Goal: Task Accomplishment & Management: Use online tool/utility

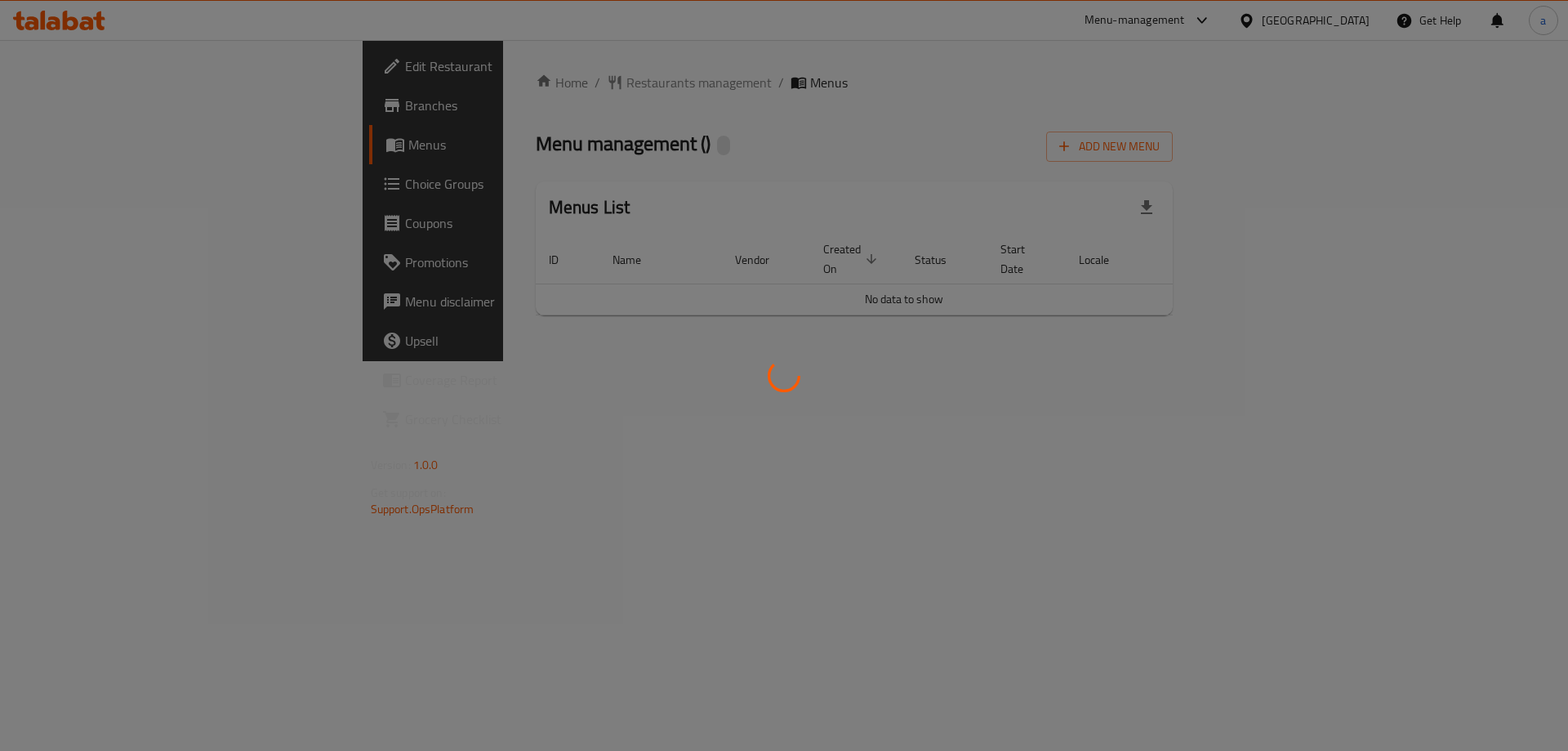
click at [125, 193] on div at bounding box center [784, 376] width 1568 height 751
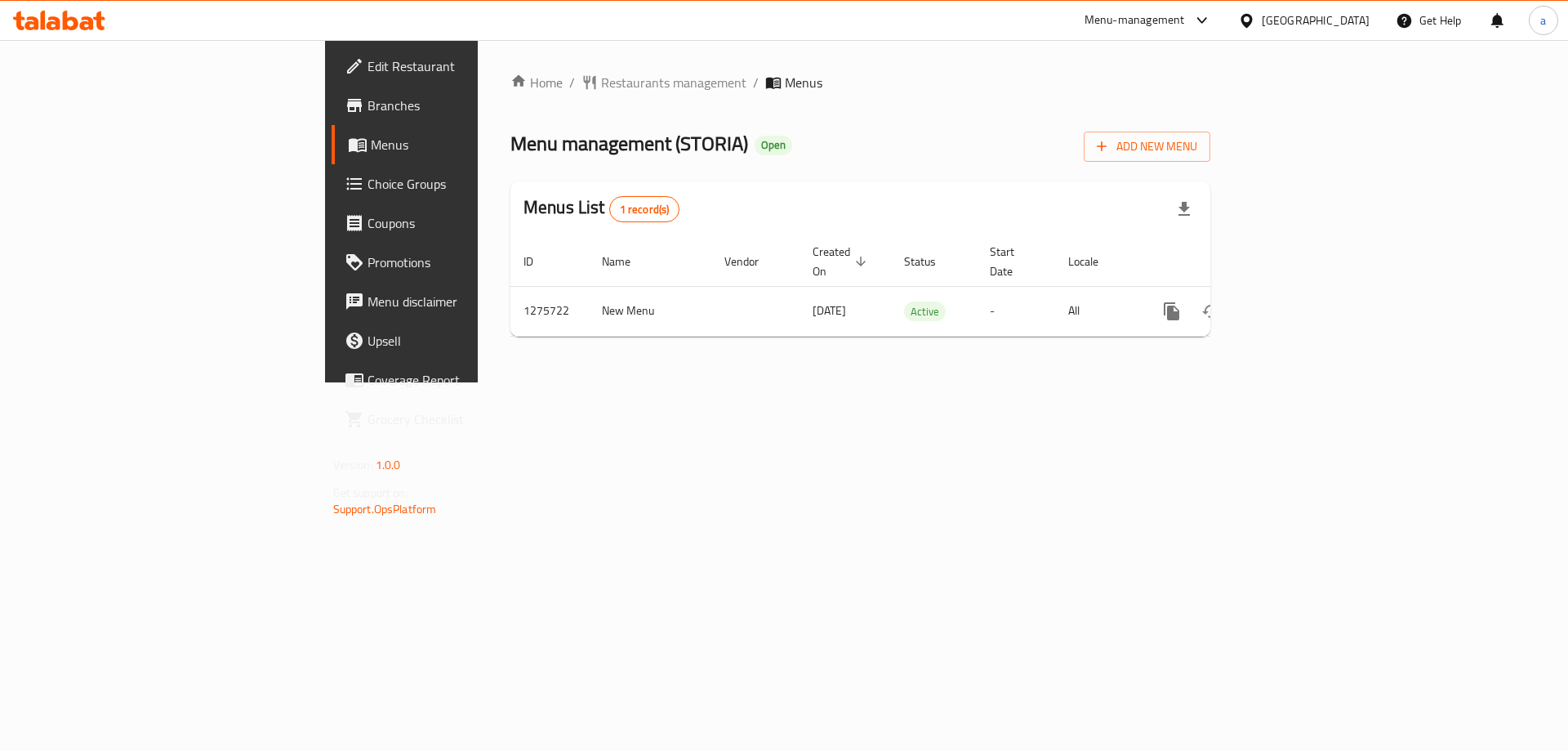
drag, startPoint x: 0, startPoint y: 0, endPoint x: 125, endPoint y: 193, distance: 229.9
click at [368, 193] on span "Choice Groups" at bounding box center [471, 183] width 207 height 19
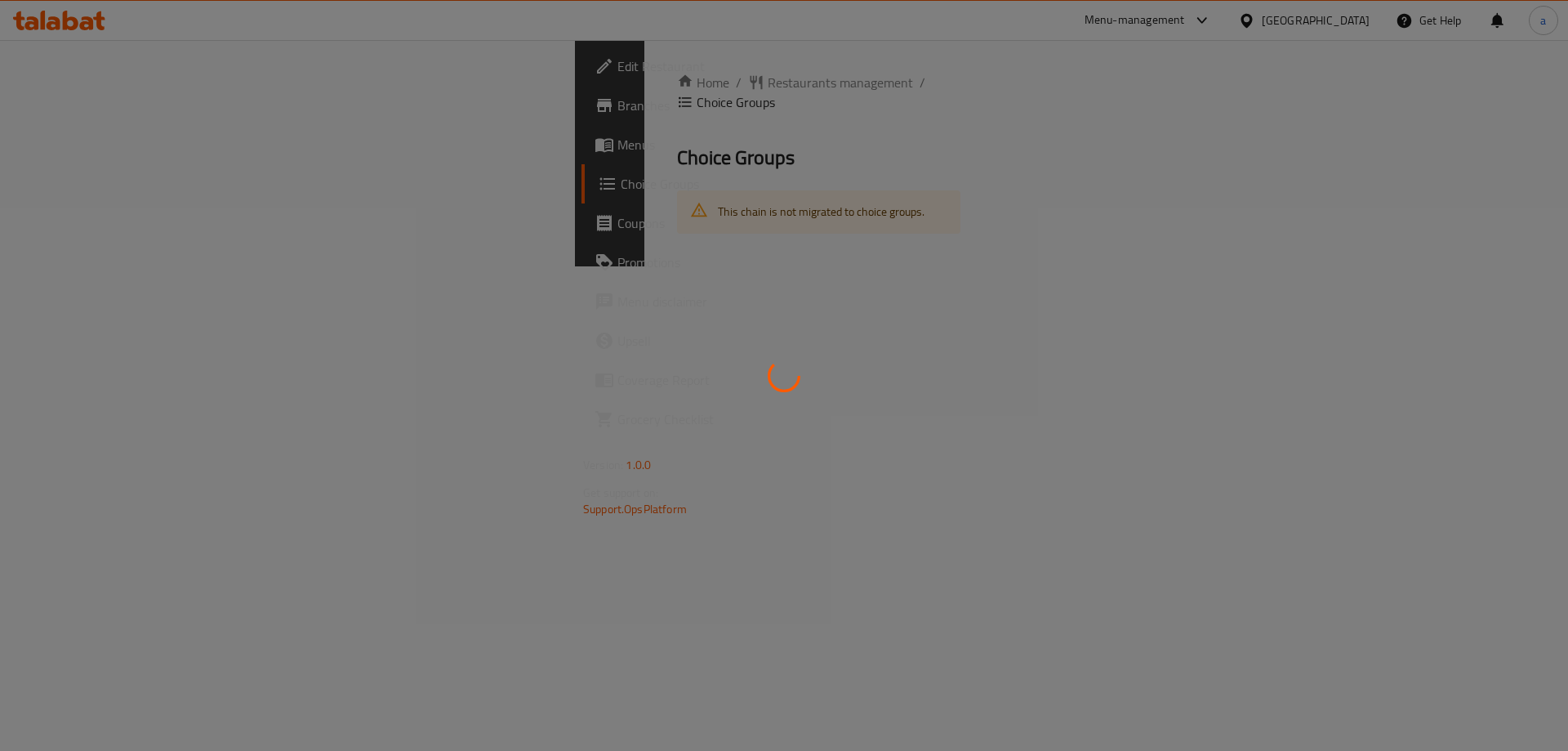
click at [125, 193] on div at bounding box center [784, 376] width 1568 height 751
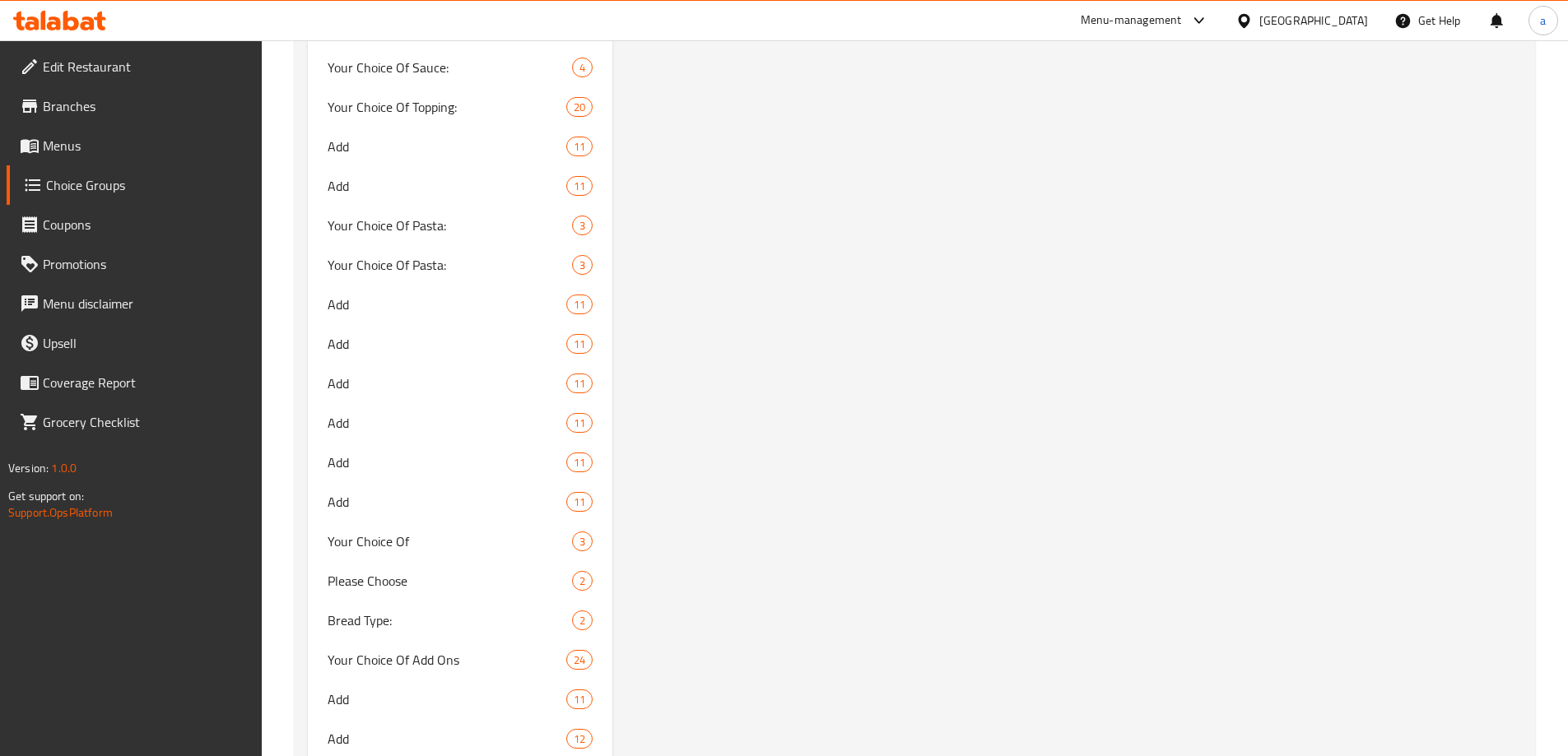
scroll to position [3690, 0]
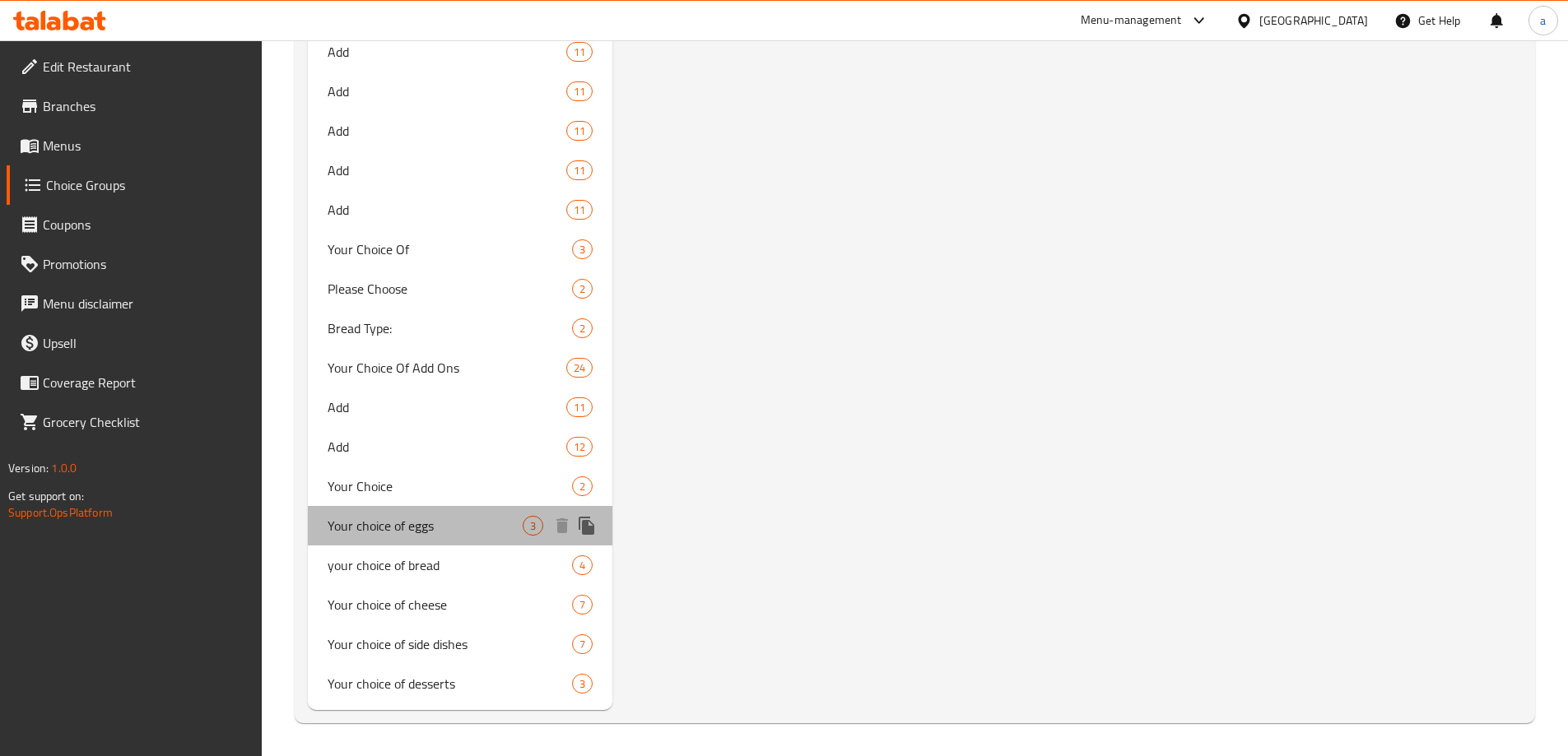
click at [405, 534] on span "Your choice of eggs" at bounding box center [425, 526] width 195 height 20
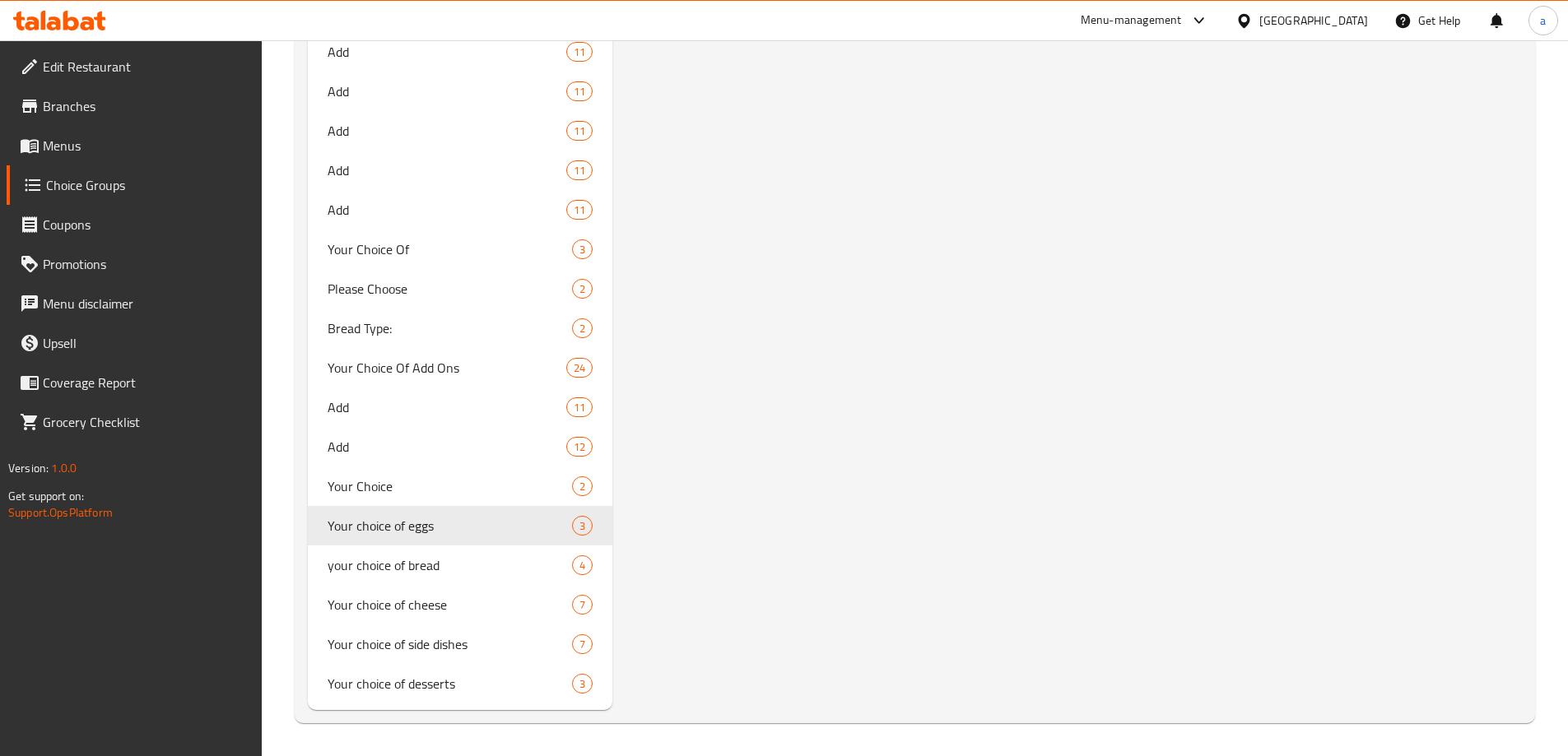
type input "Your choice of eggs"
type input "اختيارك من البيض"
type input "1"
drag, startPoint x: 402, startPoint y: 581, endPoint x: 1463, endPoint y: 660, distance: 1063.9
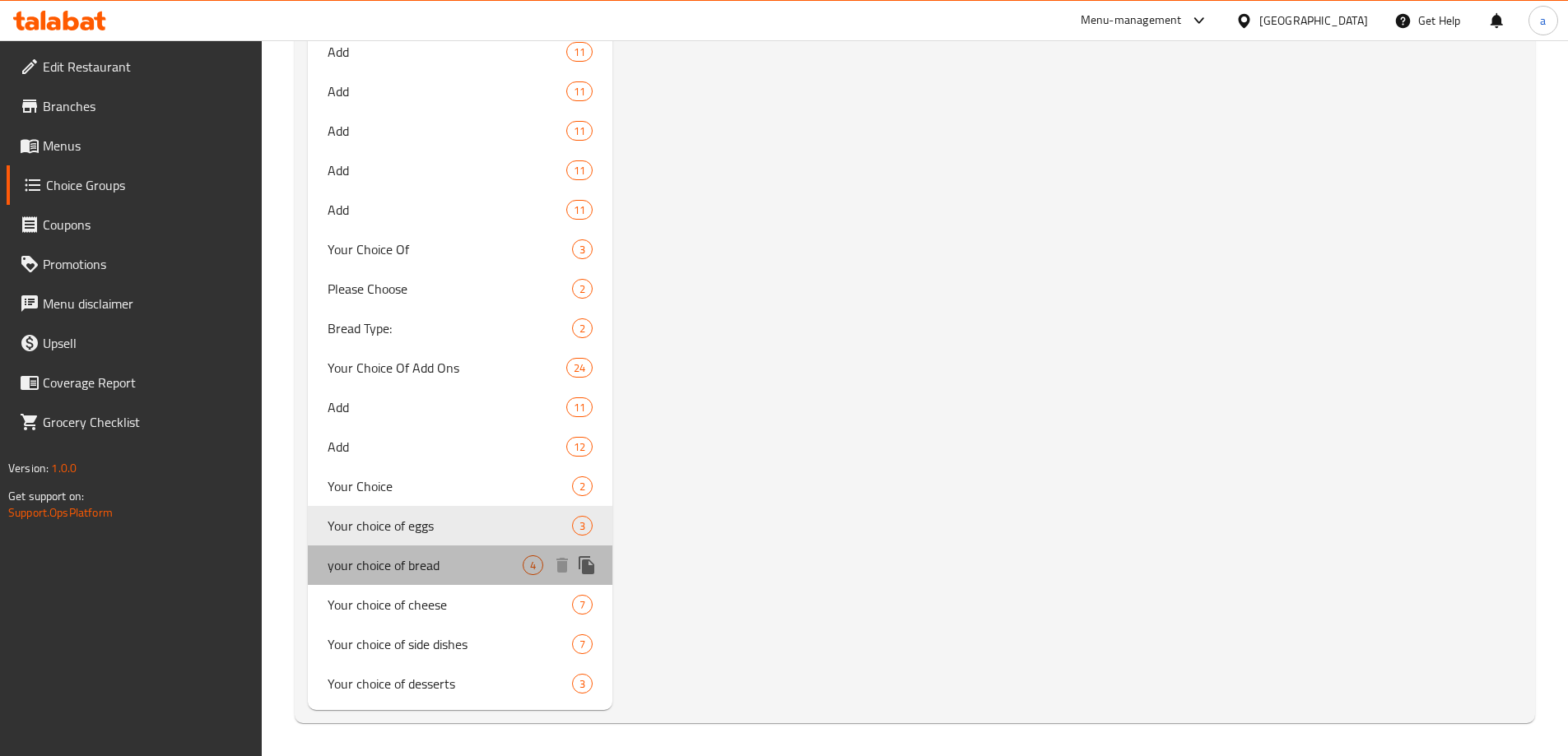
click at [402, 581] on div "your choice of bread 4" at bounding box center [461, 565] width 306 height 39
type input "your choice of bread"
type input "اختيارك من الخبز"
type input "2"
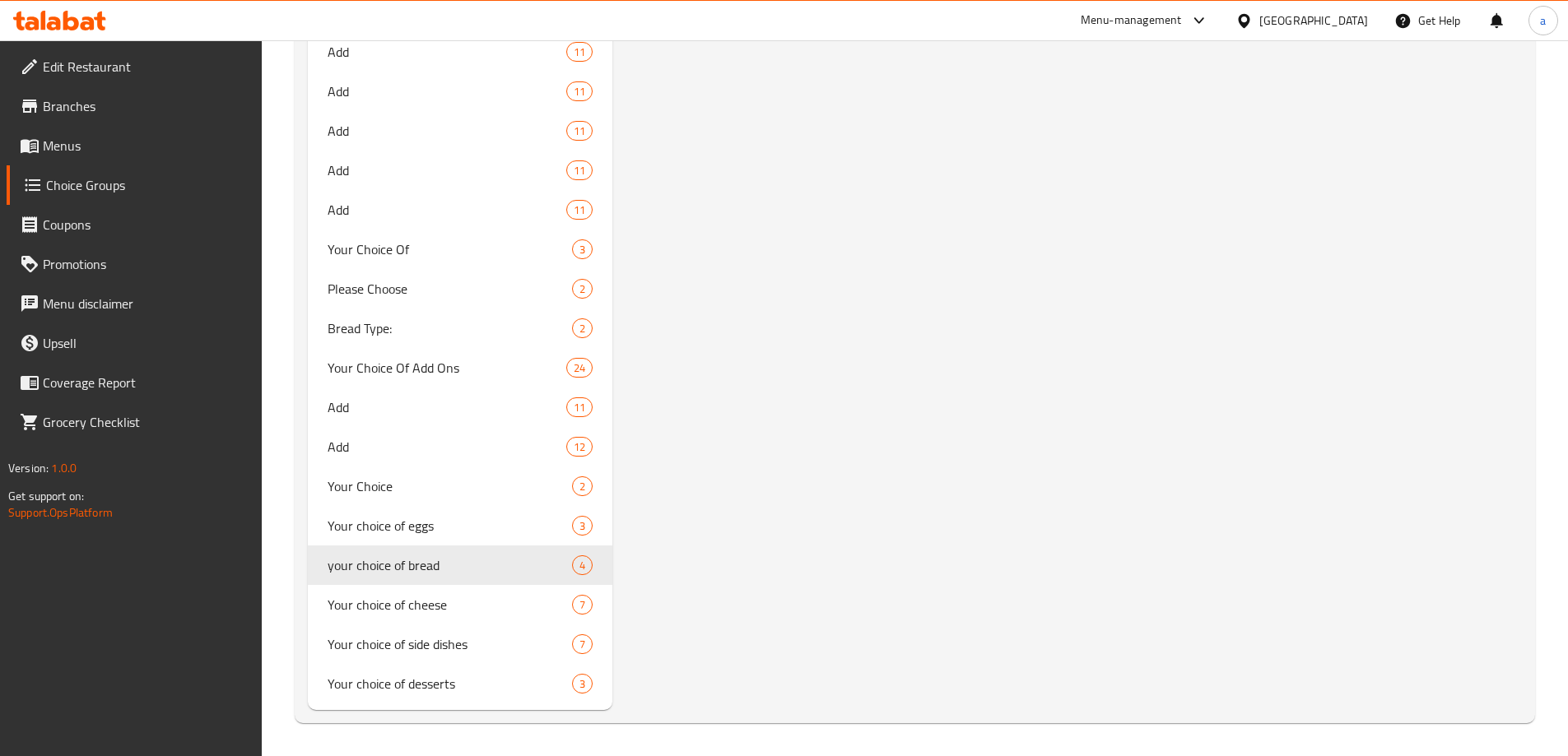
scroll to position [3648, 0]
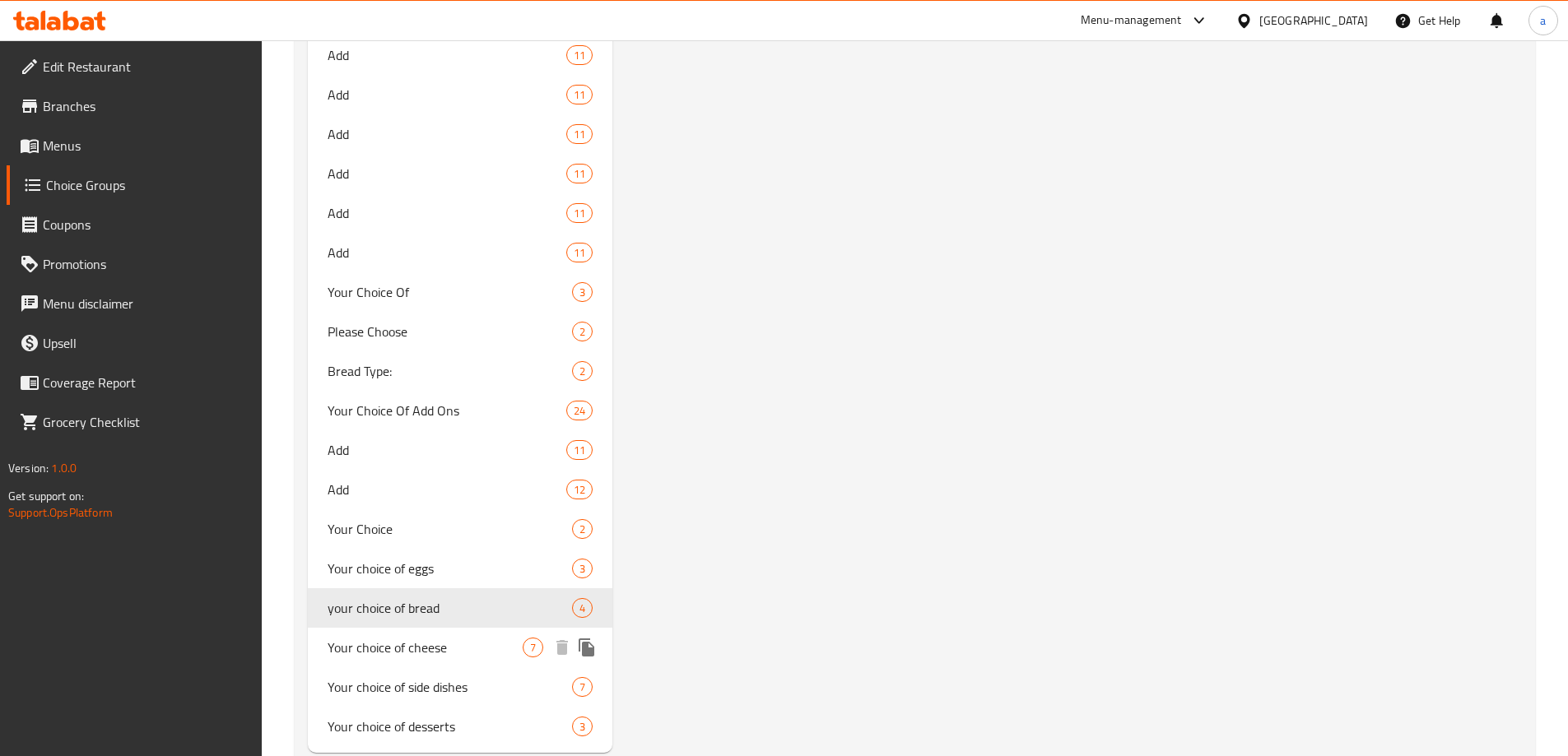
click at [442, 652] on span "Your choice of cheese" at bounding box center [425, 647] width 195 height 20
type input "Your choice of cheese"
type input "اختيارك من الجبن"
type input "7"
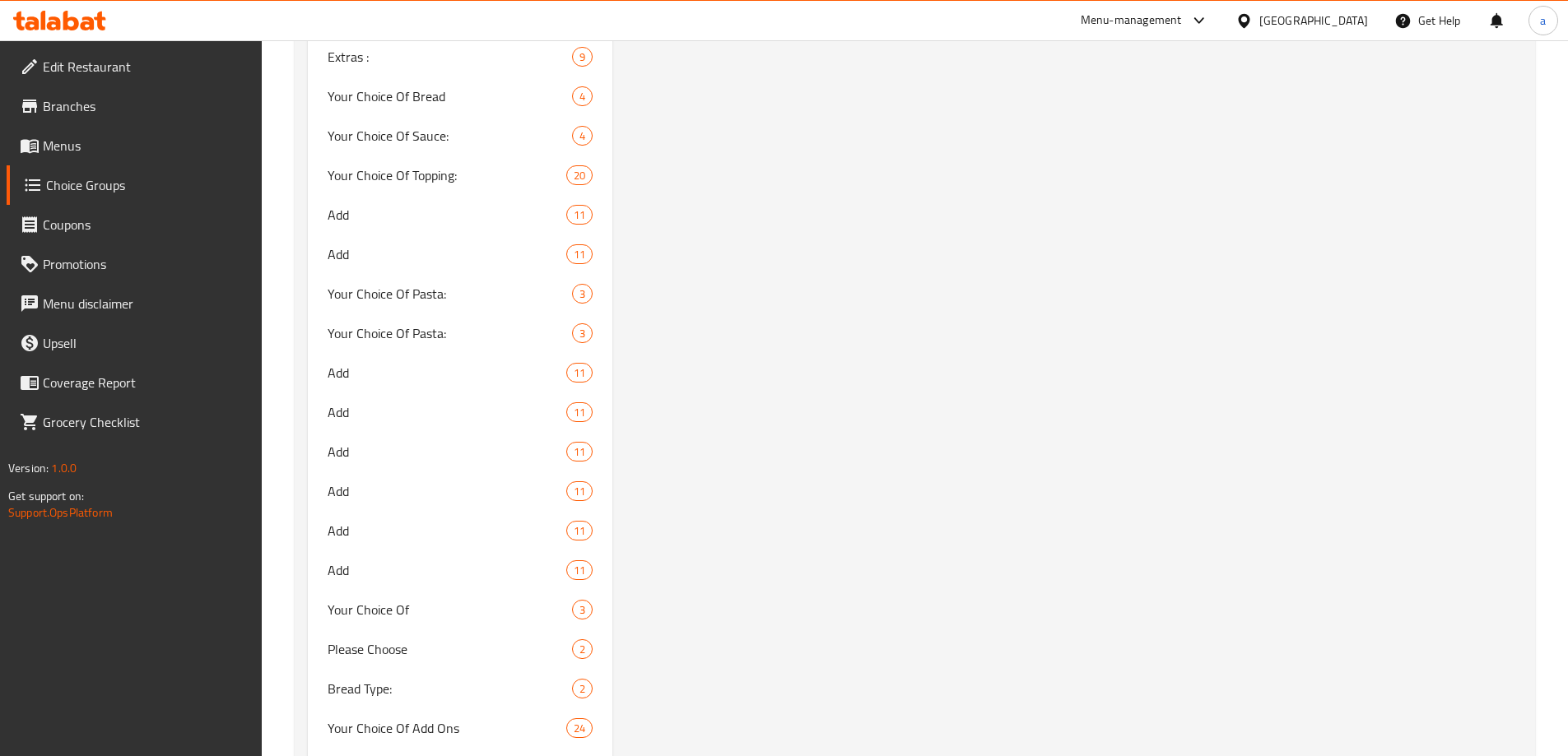
scroll to position [3318, 0]
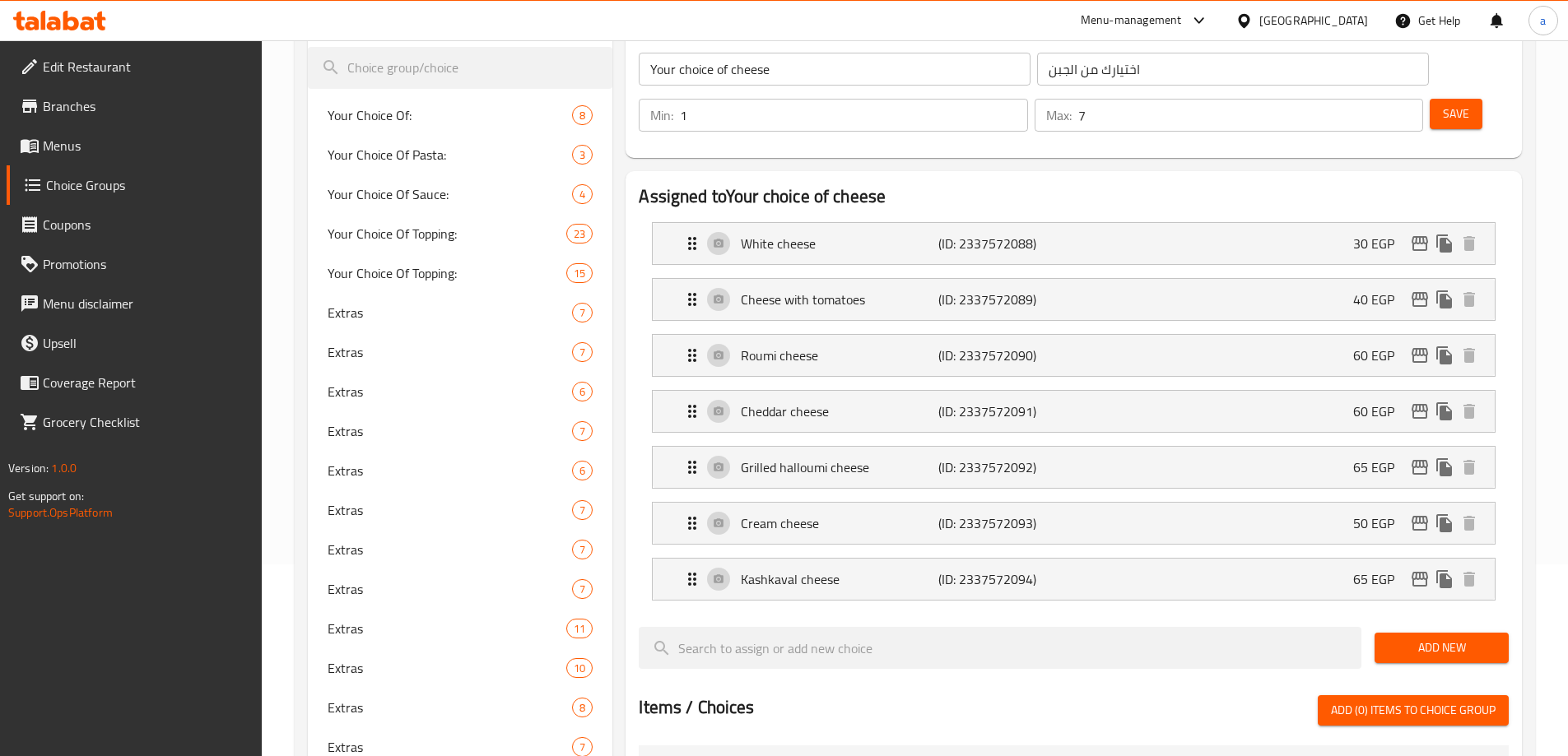
scroll to position [137, 0]
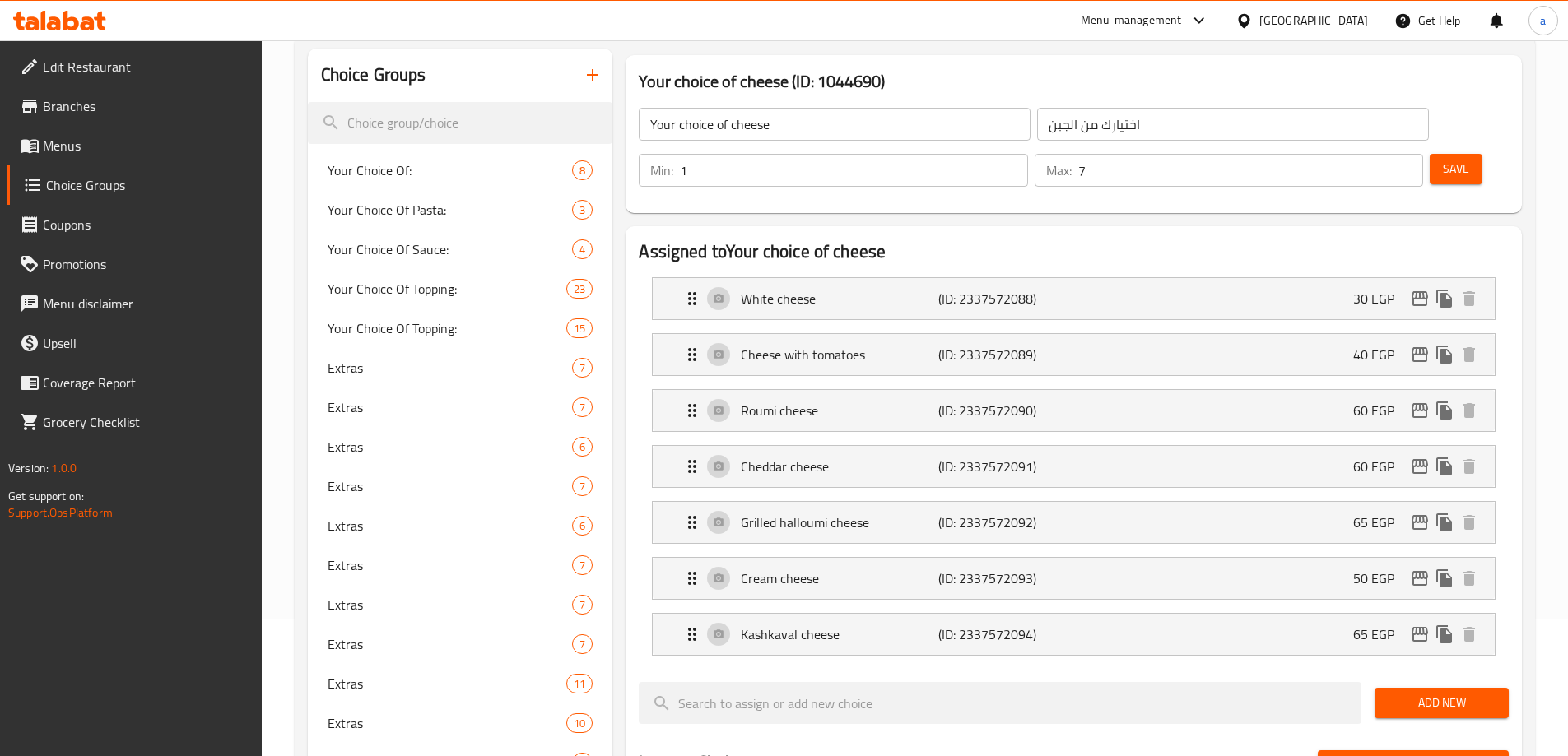
click at [1117, 240] on h2 "Assigned to Your choice of cheese" at bounding box center [1073, 252] width 870 height 25
